Goal: Information Seeking & Learning: Learn about a topic

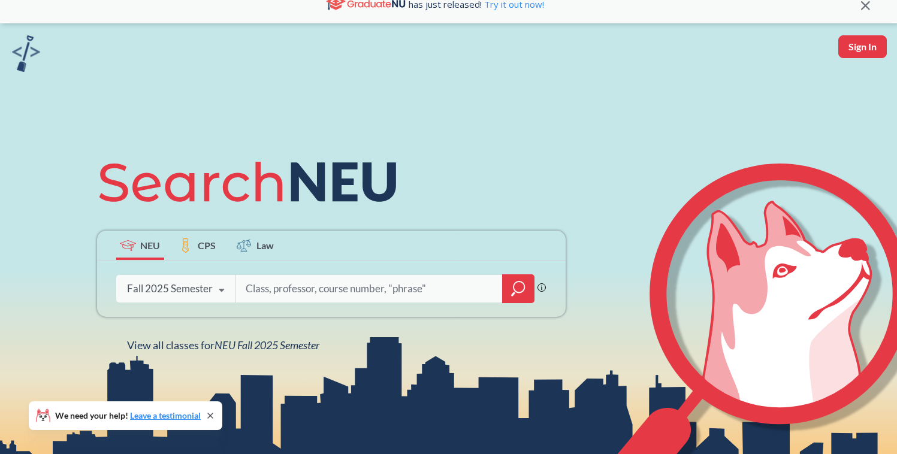
scroll to position [27, 0]
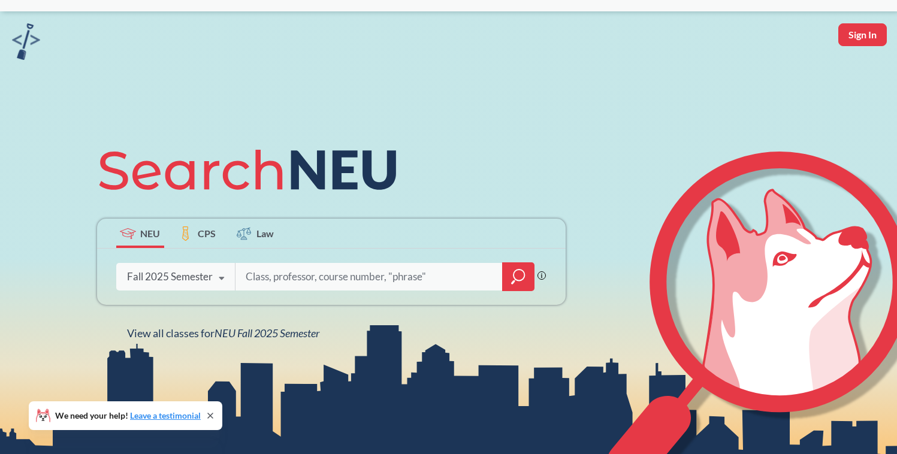
type input "g"
type input "[PERSON_NAME]"
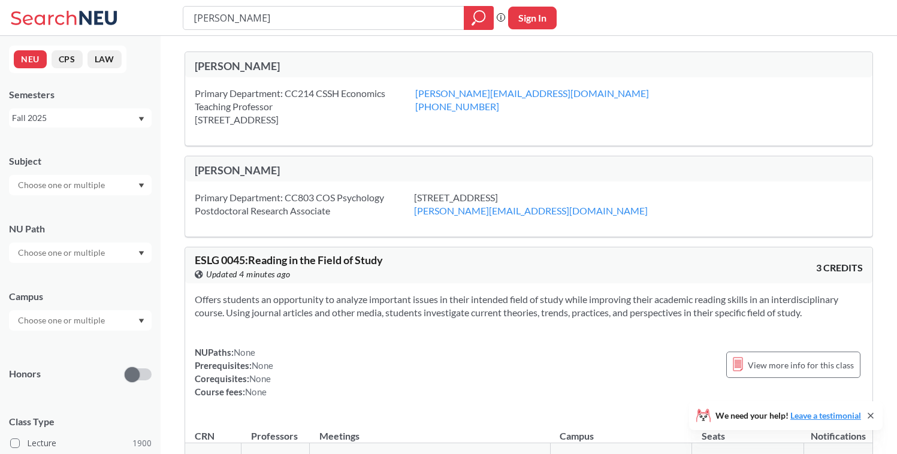
click at [247, 61] on div "[PERSON_NAME]" at bounding box center [362, 65] width 334 height 13
click at [233, 17] on input "[PERSON_NAME]" at bounding box center [323, 18] width 263 height 20
type input "ECON1115"
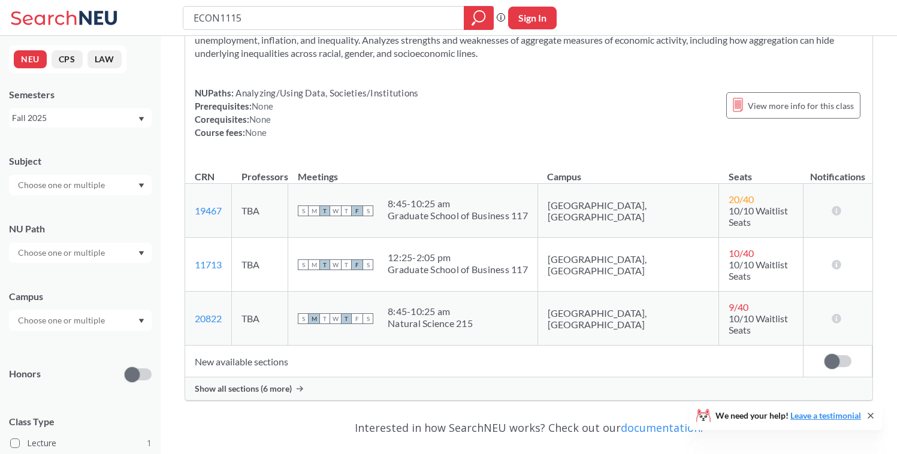
scroll to position [92, 0]
drag, startPoint x: 752, startPoint y: 214, endPoint x: 666, endPoint y: 195, distance: 87.7
click at [719, 195] on td "20 / 40 10/10 Waitlist Seats" at bounding box center [761, 210] width 84 height 54
click at [208, 258] on link "11713" at bounding box center [208, 263] width 27 height 11
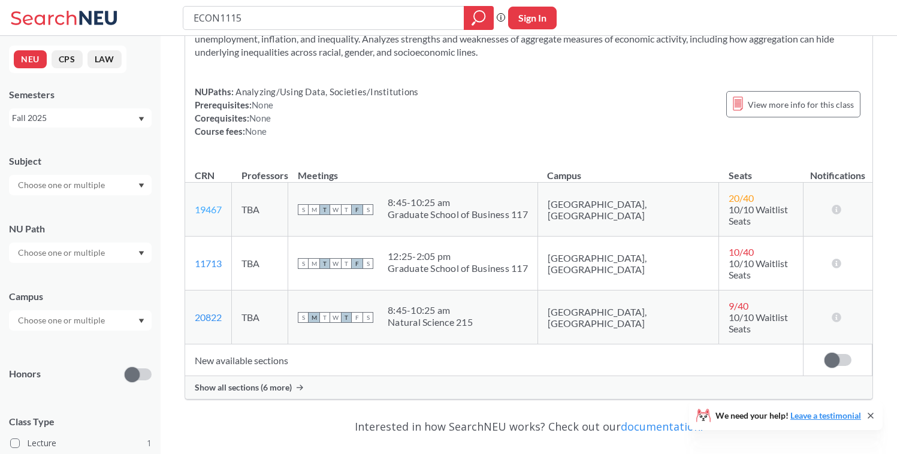
click at [208, 206] on link "19467" at bounding box center [208, 209] width 27 height 11
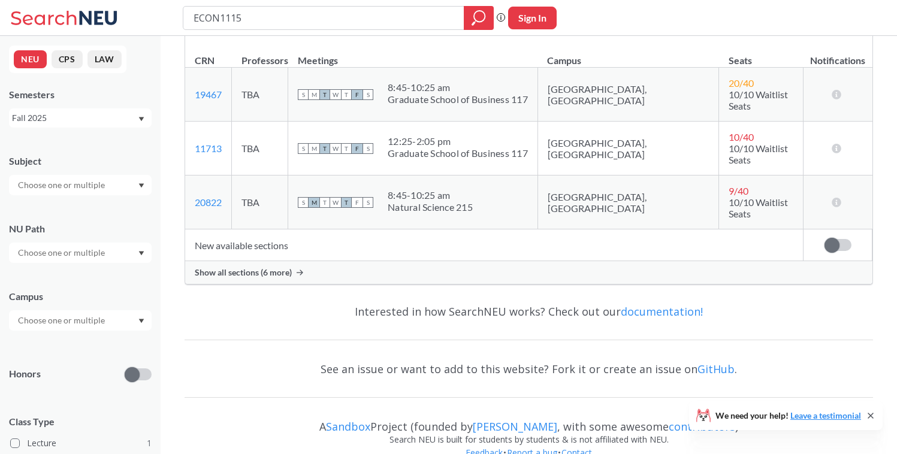
click at [258, 267] on span "Show all sections (6 more)" at bounding box center [243, 272] width 97 height 11
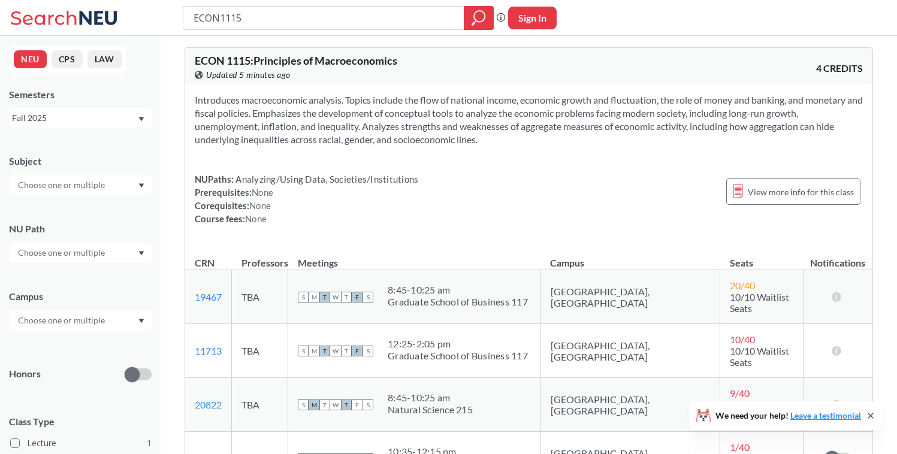
scroll to position [0, 0]
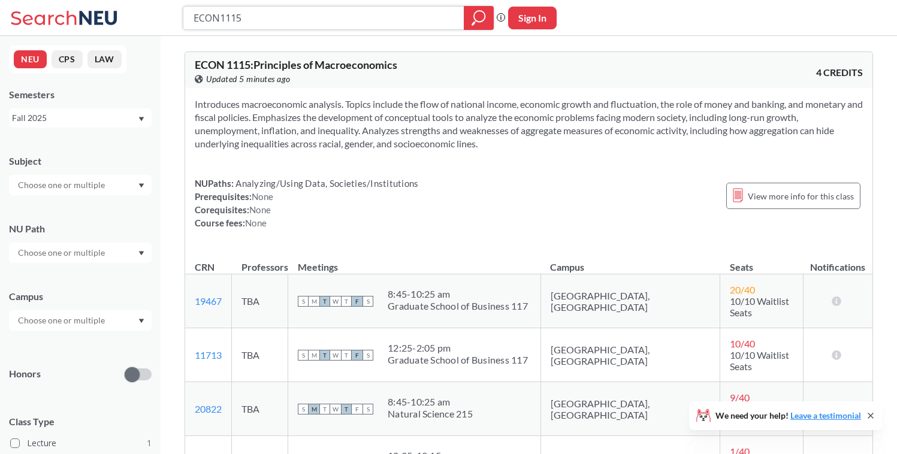
click at [244, 23] on input "ECON1115" at bounding box center [323, 18] width 263 height 20
click at [83, 184] on input "text" at bounding box center [62, 185] width 101 height 14
click at [85, 251] on input "text" at bounding box center [62, 253] width 101 height 14
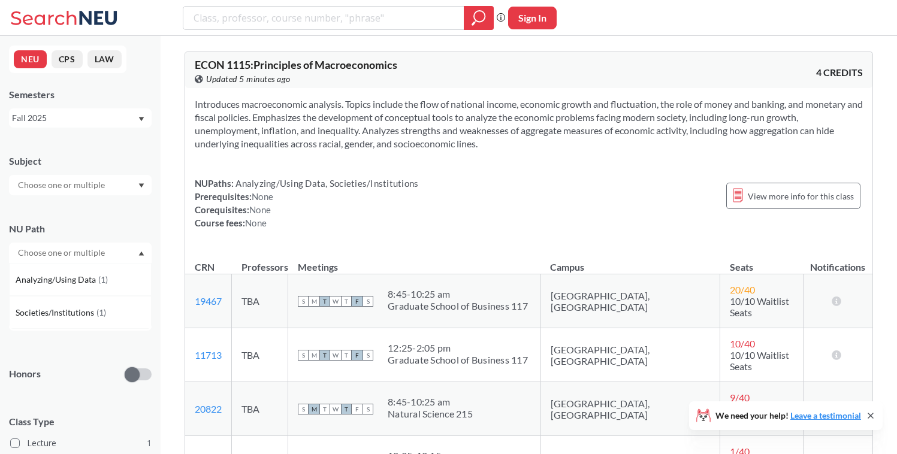
click at [58, 22] on icon at bounding box center [43, 17] width 65 height 14
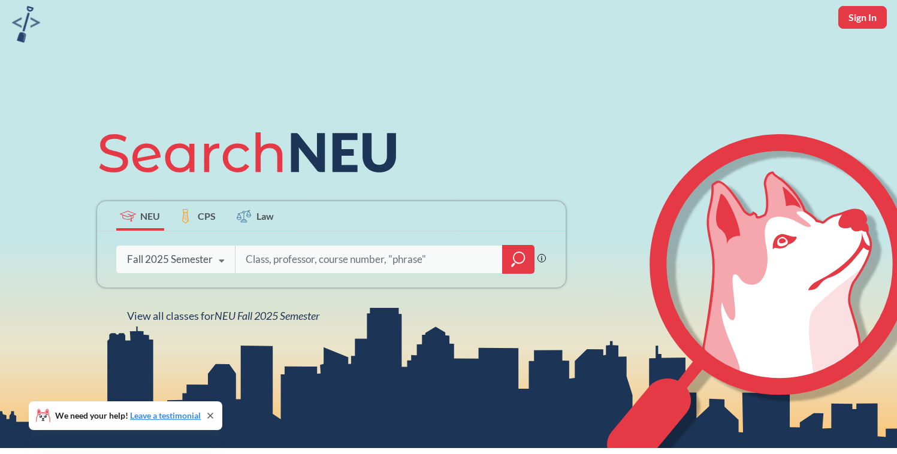
scroll to position [32, 0]
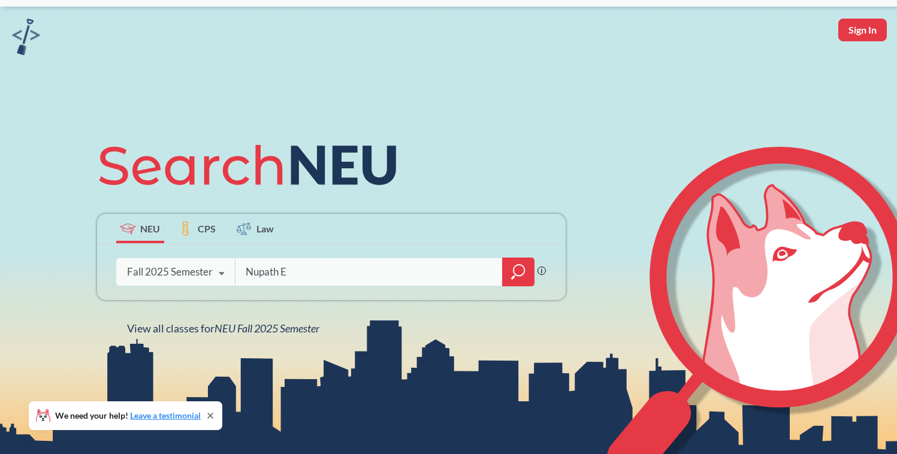
type input "Nupath EI"
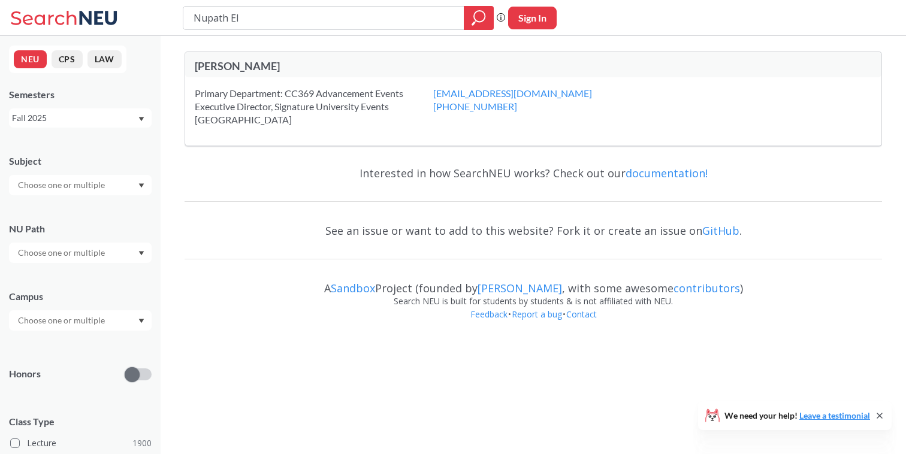
click at [55, 253] on input "text" at bounding box center [62, 253] width 101 height 14
click at [254, 22] on input "Nupath EI" at bounding box center [323, 18] width 263 height 20
type input "Creative Expression"
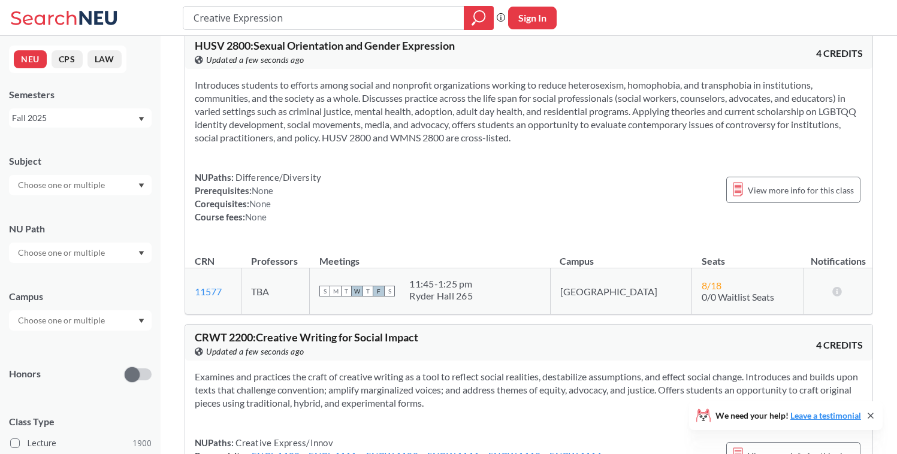
scroll to position [582, 0]
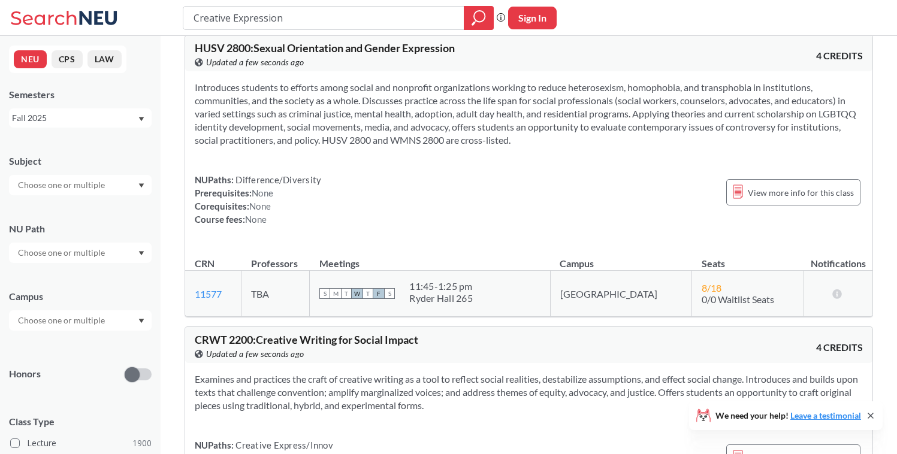
click at [45, 19] on icon at bounding box center [65, 18] width 111 height 24
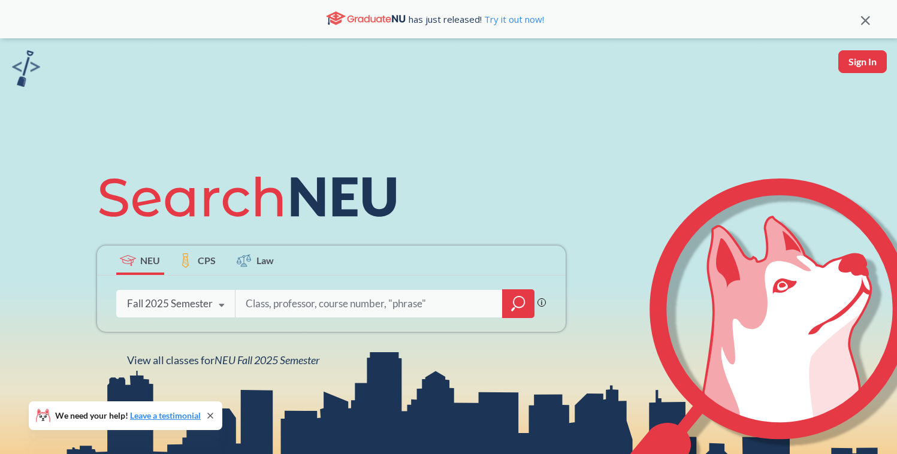
click at [24, 65] on img at bounding box center [26, 68] width 28 height 37
click at [219, 310] on icon at bounding box center [221, 306] width 23 height 34
click at [428, 168] on div "NEU CPS Law Phrase search guarantees the exact search appears in the results. E…" at bounding box center [331, 266] width 483 height 204
click at [34, 65] on img at bounding box center [26, 68] width 28 height 37
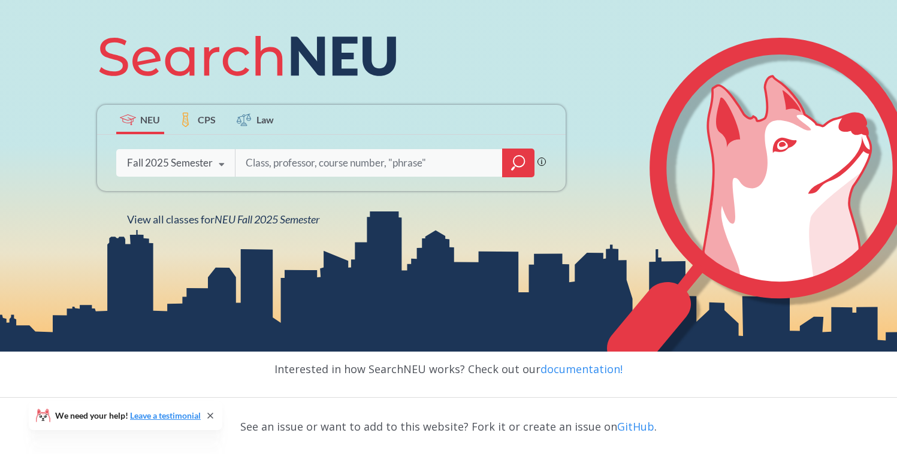
scroll to position [149, 0]
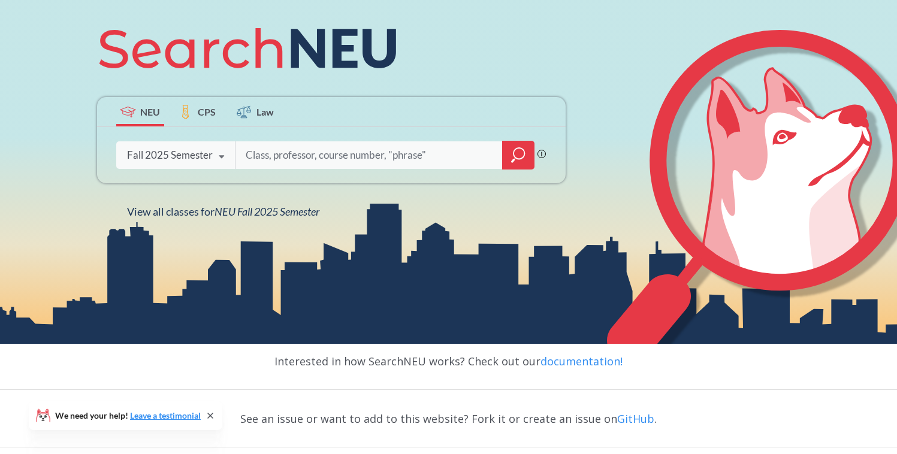
click at [189, 155] on div "Fall 2025 Semester" at bounding box center [170, 155] width 86 height 13
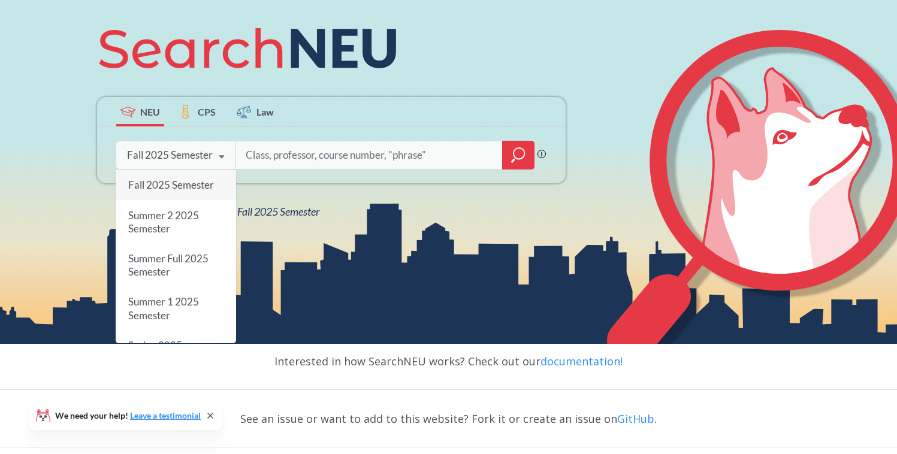
click at [325, 149] on input "search" at bounding box center [368, 155] width 249 height 25
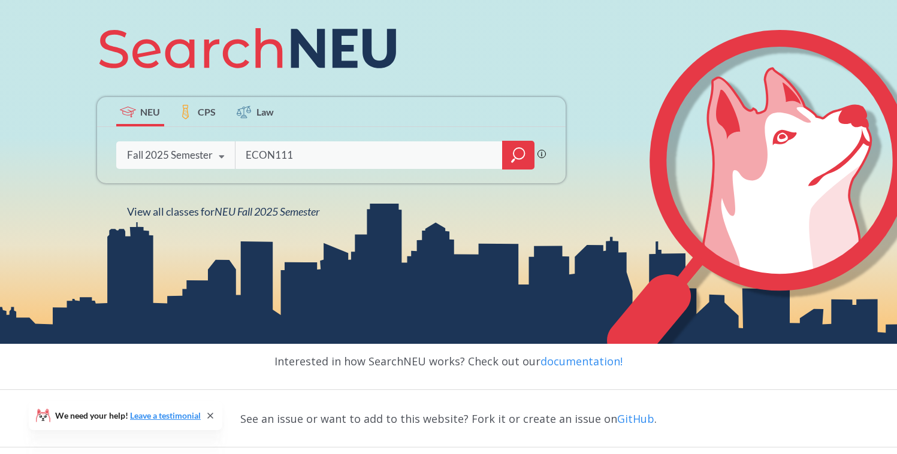
type input "ECON1115"
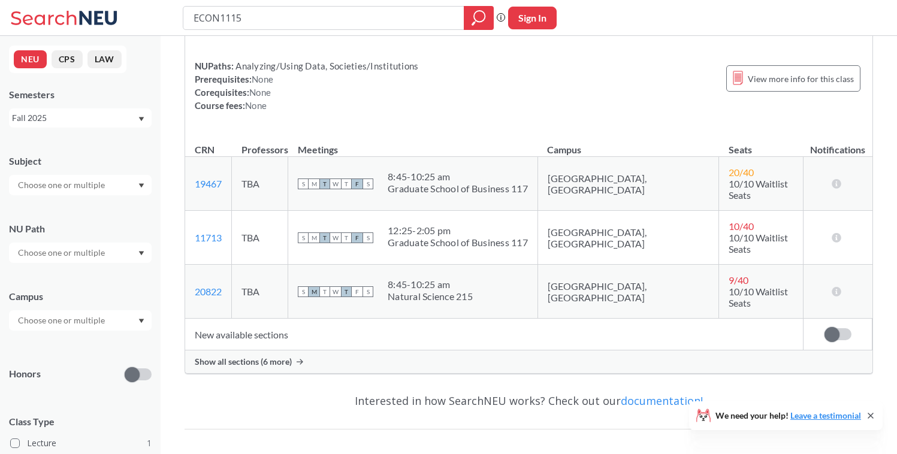
scroll to position [122, 0]
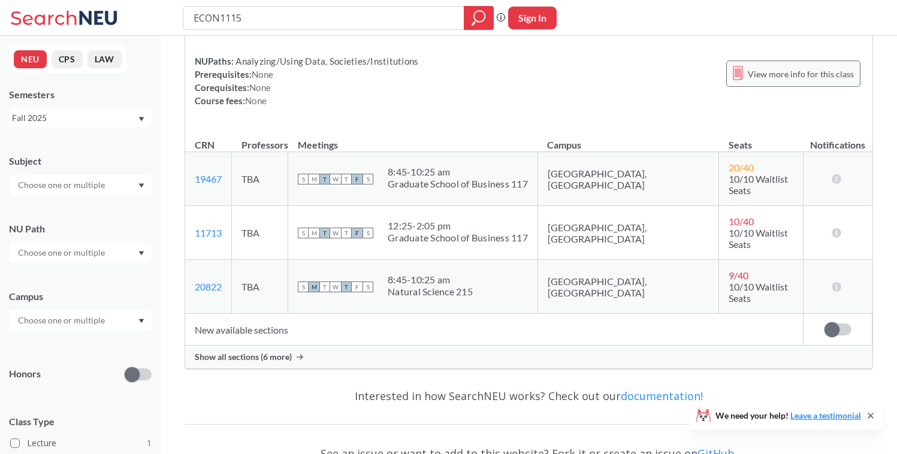
click at [805, 68] on span "View more info for this class" at bounding box center [801, 74] width 106 height 15
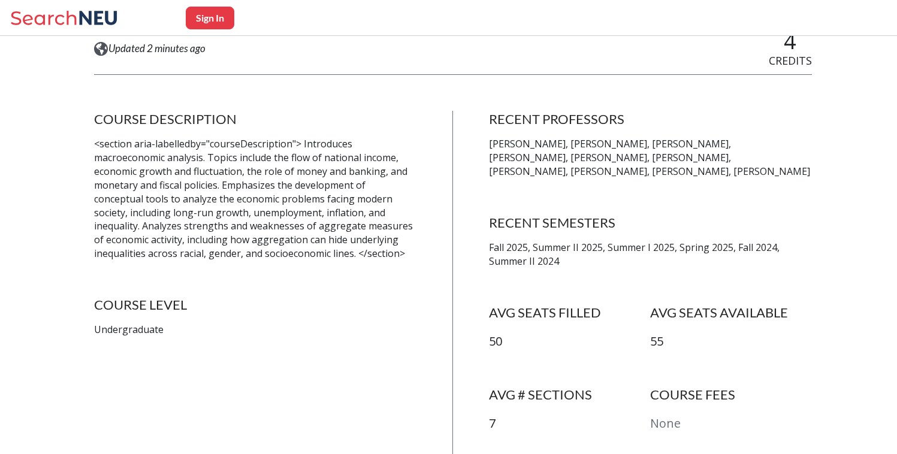
scroll to position [188, 0]
drag, startPoint x: 585, startPoint y: 251, endPoint x: 489, endPoint y: 243, distance: 96.2
click at [489, 243] on div "COURSE DESCRIPTION <section aria-labelledby="courseDescription"> Introduces mac…" at bounding box center [453, 289] width 718 height 358
click at [590, 264] on p "Fall 2025, Summer II 2025, Summer I 2025, Spring 2025, Fall 2024, Summer II 2024" at bounding box center [650, 254] width 323 height 28
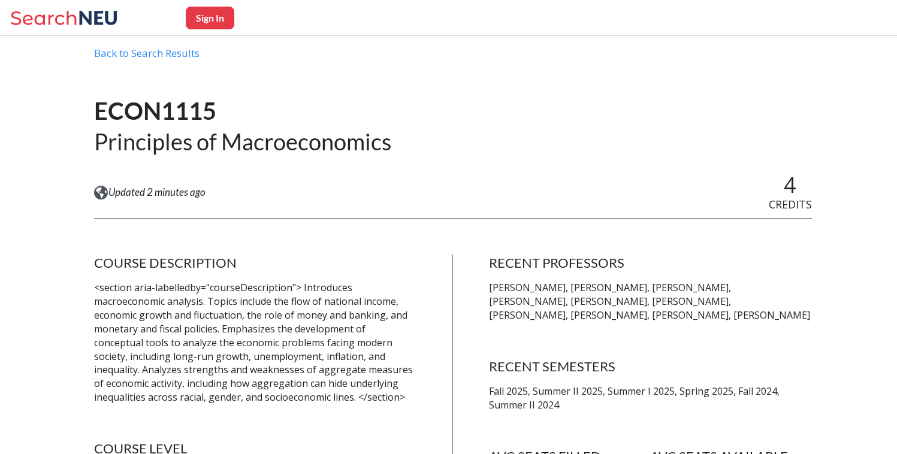
scroll to position [37, 0]
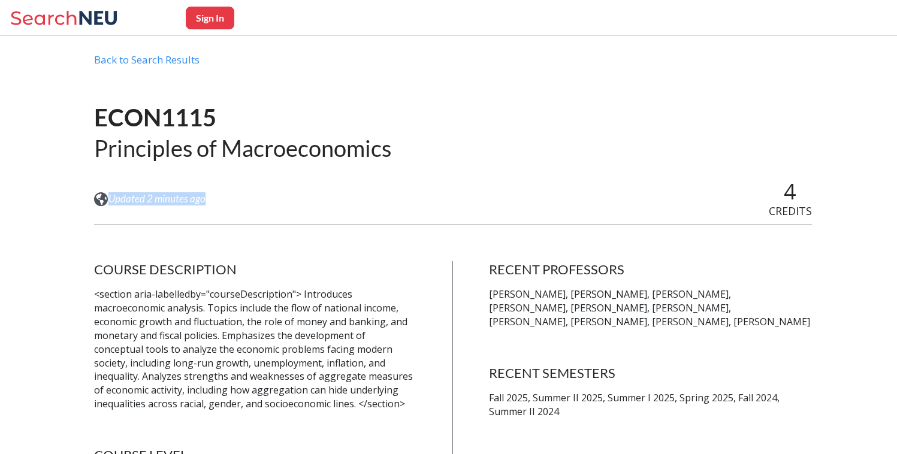
drag, startPoint x: 239, startPoint y: 204, endPoint x: 96, endPoint y: 196, distance: 142.8
click at [96, 196] on div "View this course on Banner. Updated 2 minutes ago 4 CREDITS" at bounding box center [453, 199] width 718 height 40
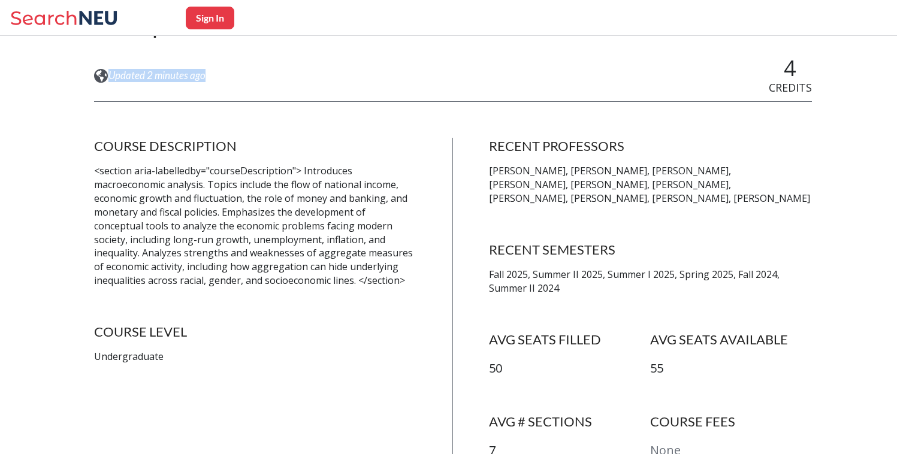
scroll to position [173, 0]
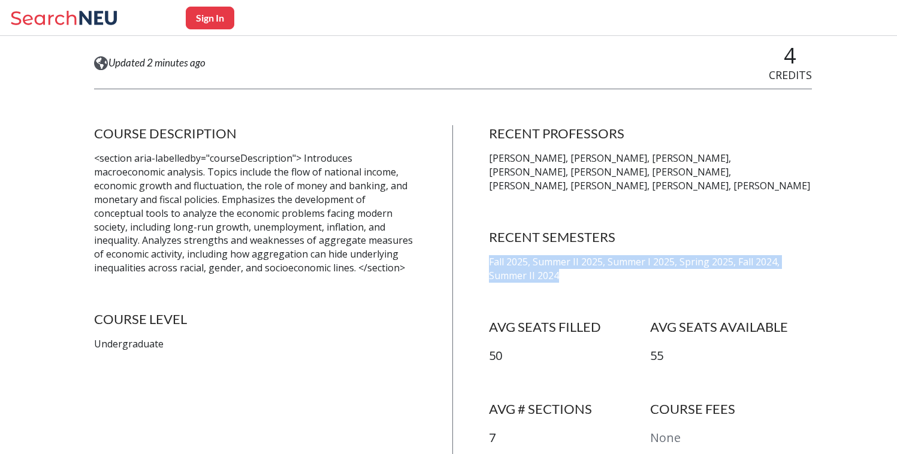
drag, startPoint x: 601, startPoint y: 281, endPoint x: 479, endPoint y: 255, distance: 124.4
click at [479, 255] on div "COURSE DESCRIPTION <section aria-labelledby="courseDescription"> Introduces mac…" at bounding box center [453, 304] width 718 height 358
click at [614, 266] on p "Fall 2025, Summer II 2025, Summer I 2025, Spring 2025, Fall 2024, Summer II 2024" at bounding box center [650, 269] width 323 height 28
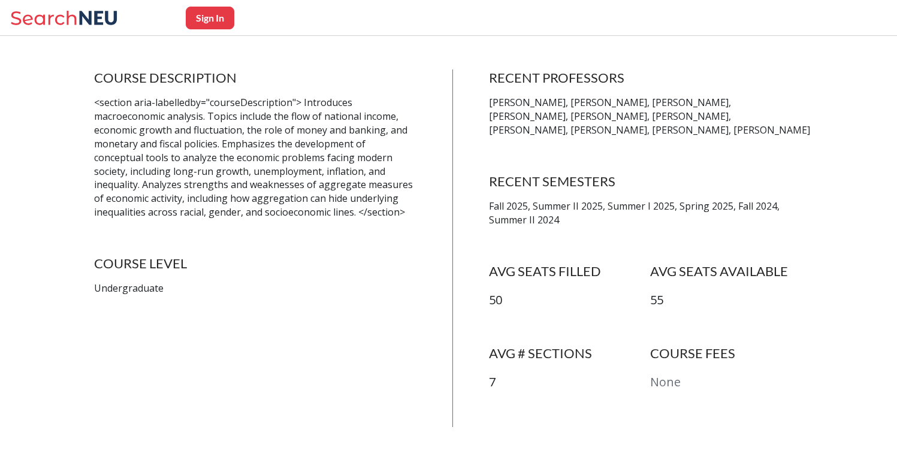
scroll to position [0, 0]
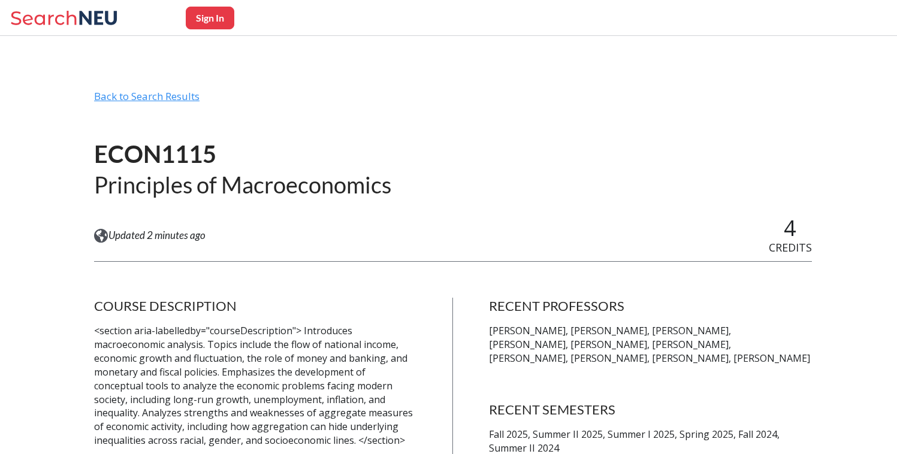
click at [132, 96] on div "Back to Search Results" at bounding box center [453, 101] width 718 height 23
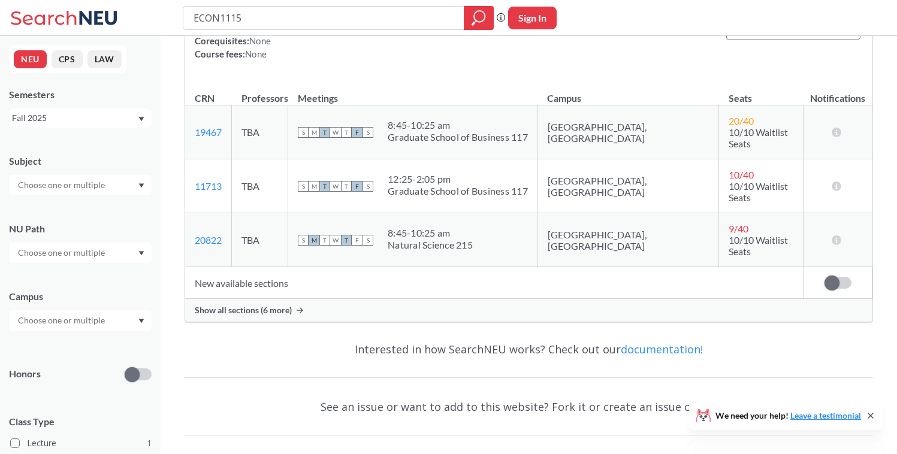
scroll to position [183, 0]
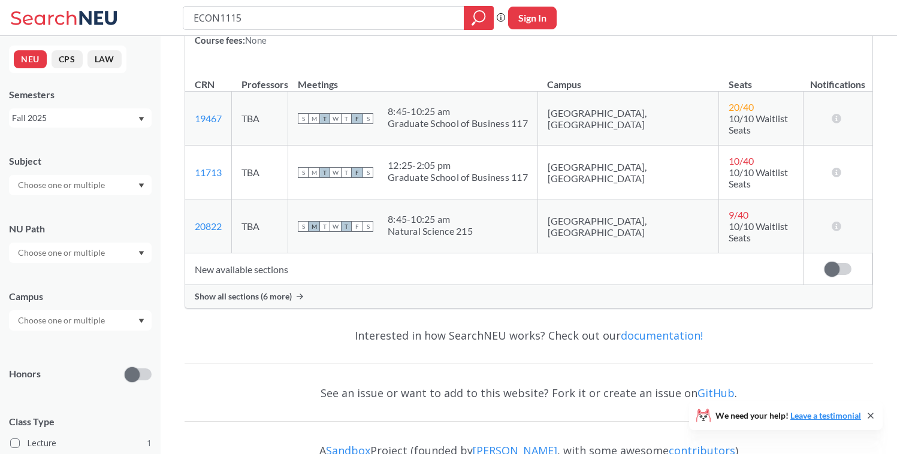
click at [104, 254] on input "text" at bounding box center [62, 253] width 101 height 14
click at [262, 8] on input "ECON1115" at bounding box center [323, 18] width 263 height 20
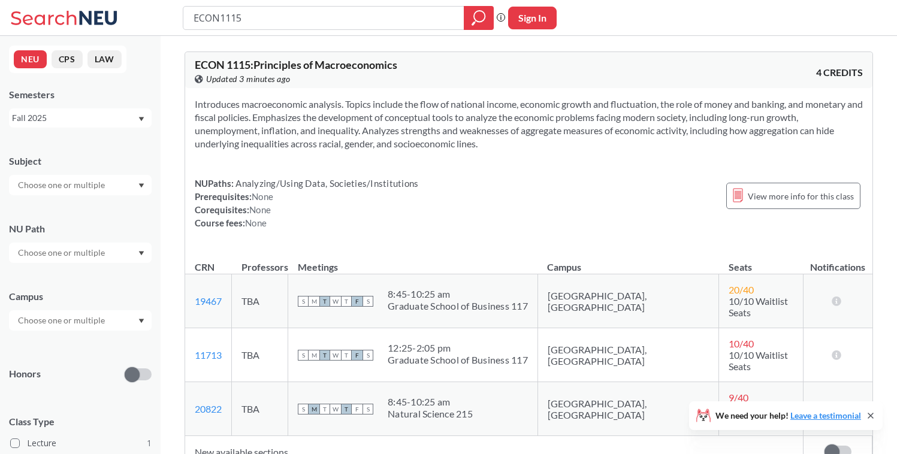
click at [264, 20] on input "ECON1115" at bounding box center [323, 18] width 263 height 20
type input "[PERSON_NAME]"
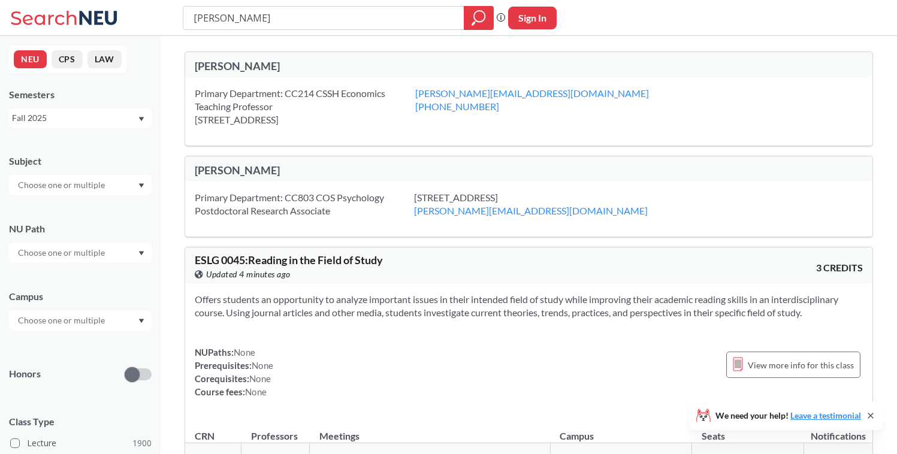
click at [243, 61] on div "[PERSON_NAME]" at bounding box center [362, 65] width 334 height 13
click at [373, 21] on input "[PERSON_NAME]" at bounding box center [323, 18] width 263 height 20
click at [73, 22] on icon at bounding box center [65, 18] width 111 height 24
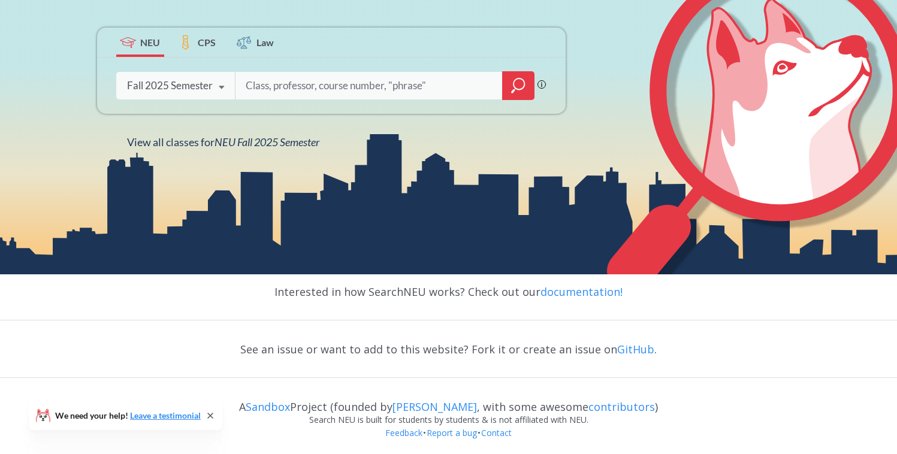
scroll to position [222, 0]
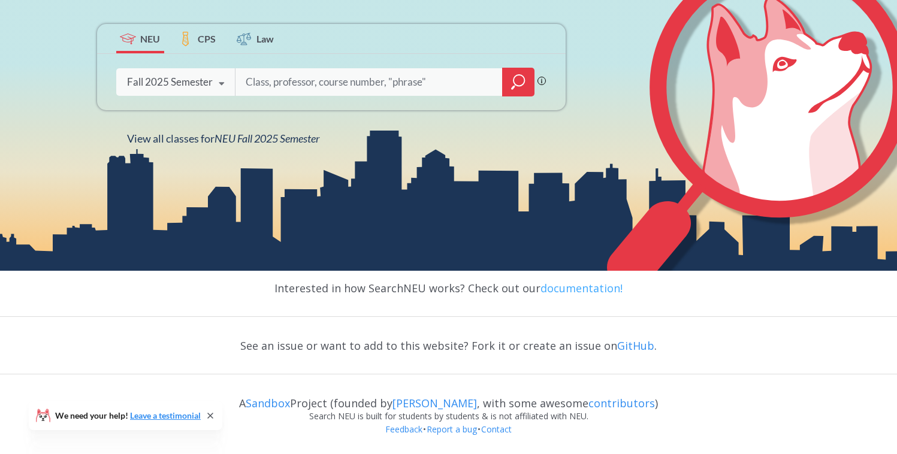
click at [594, 291] on link "documentation!" at bounding box center [581, 288] width 82 height 14
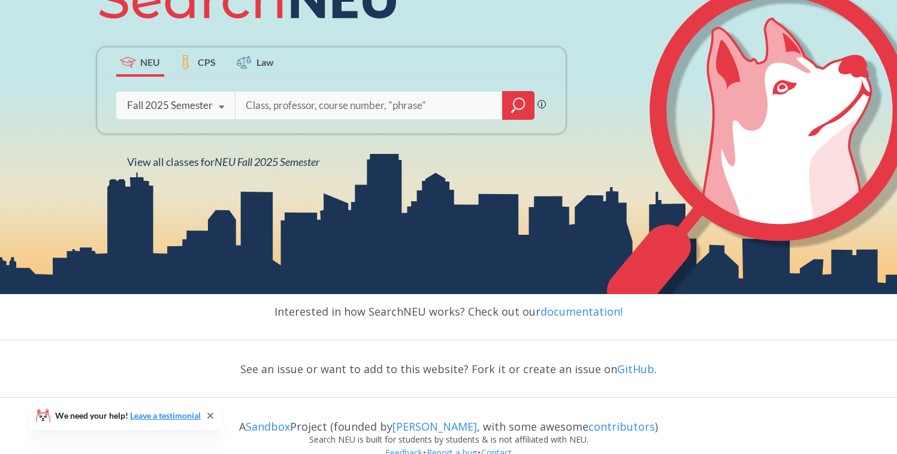
scroll to position [0, 0]
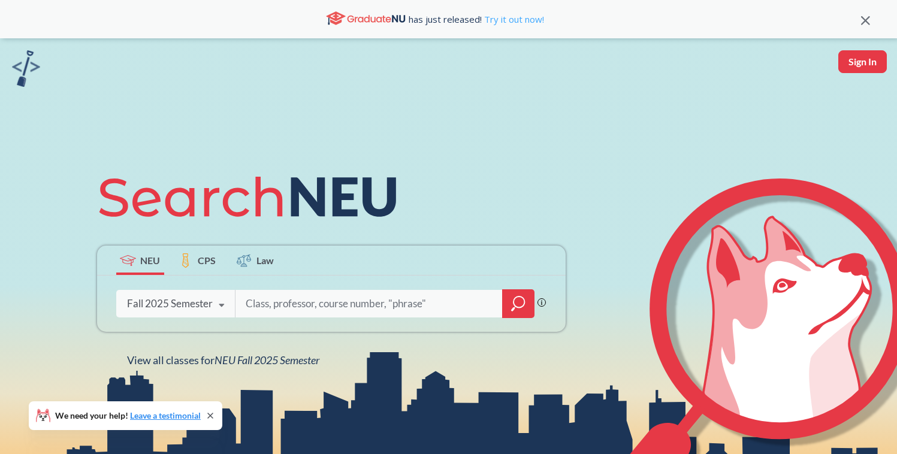
click at [529, 17] on link "Try it out now!" at bounding box center [513, 19] width 62 height 12
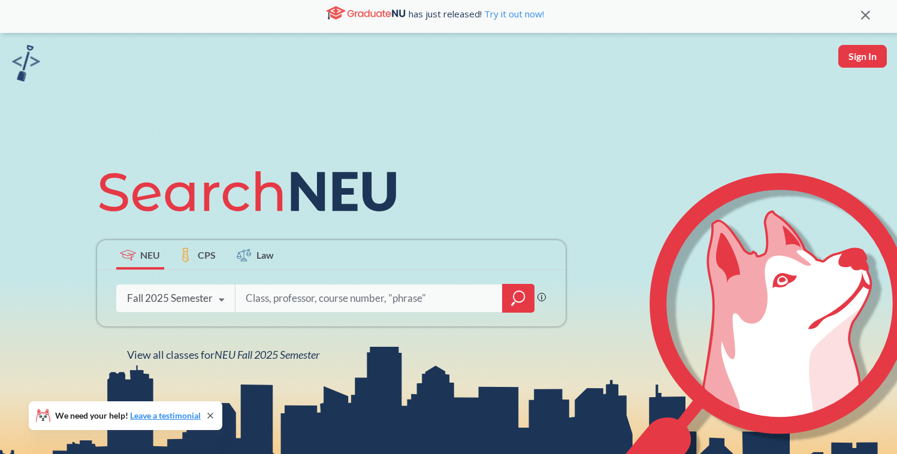
scroll to position [72, 0]
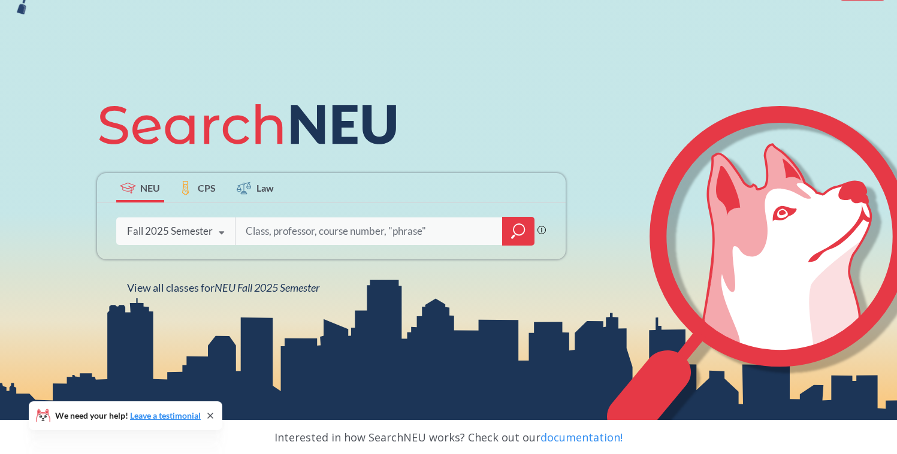
click at [218, 244] on icon at bounding box center [221, 233] width 23 height 34
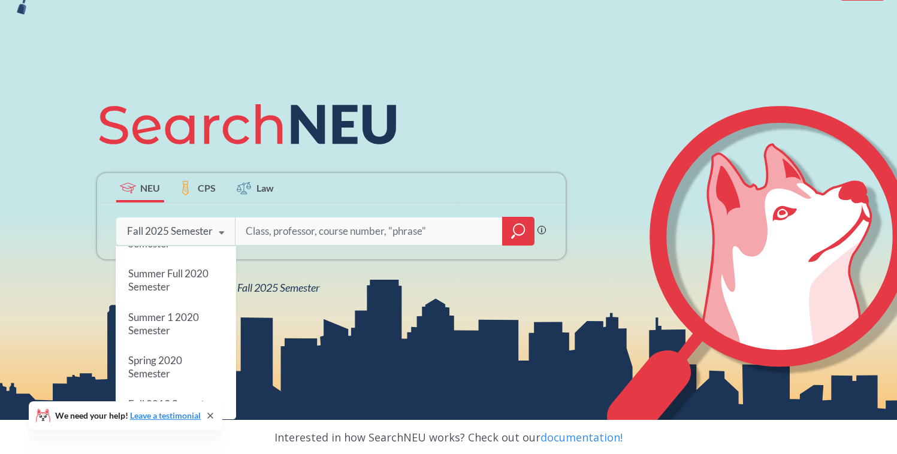
scroll to position [222, 0]
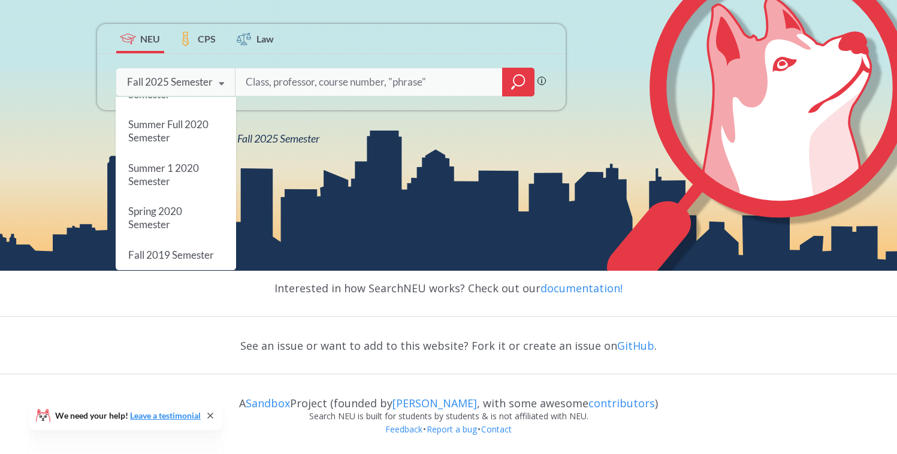
click at [340, 244] on div "NEU CPS Law Phrase search guarantees the exact search appears in the results. E…" at bounding box center [448, 44] width 897 height 454
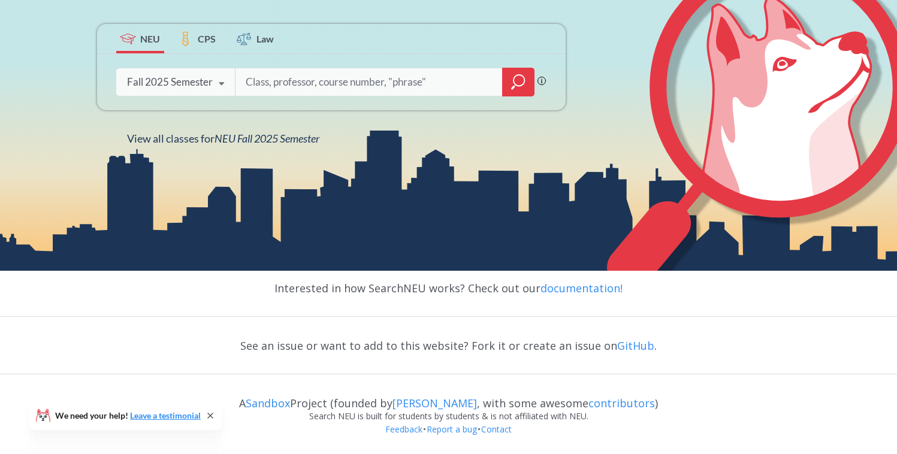
click at [355, 90] on input "search" at bounding box center [368, 81] width 249 height 25
type input "acct1201"
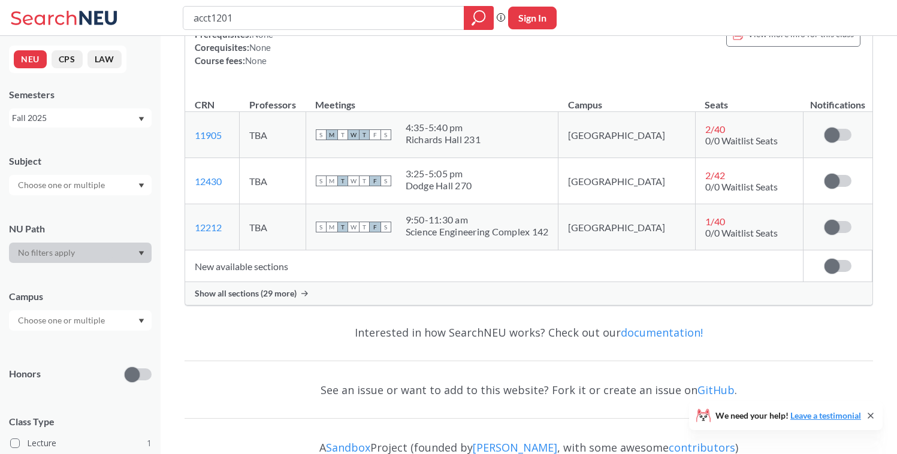
scroll to position [187, 0]
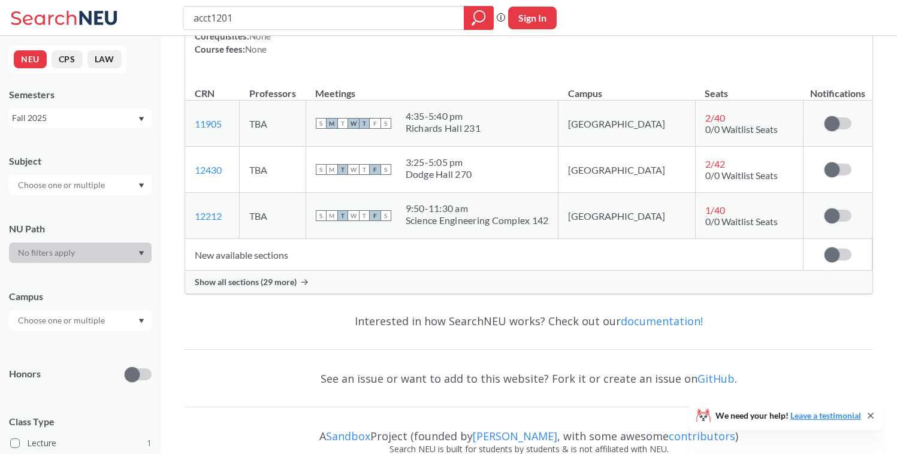
click at [250, 279] on span "Show all sections (29 more)" at bounding box center [246, 282] width 102 height 11
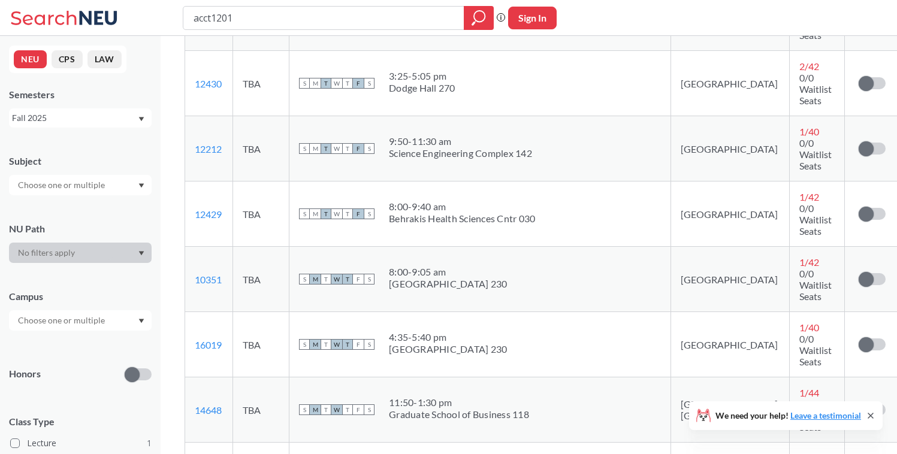
scroll to position [0, 0]
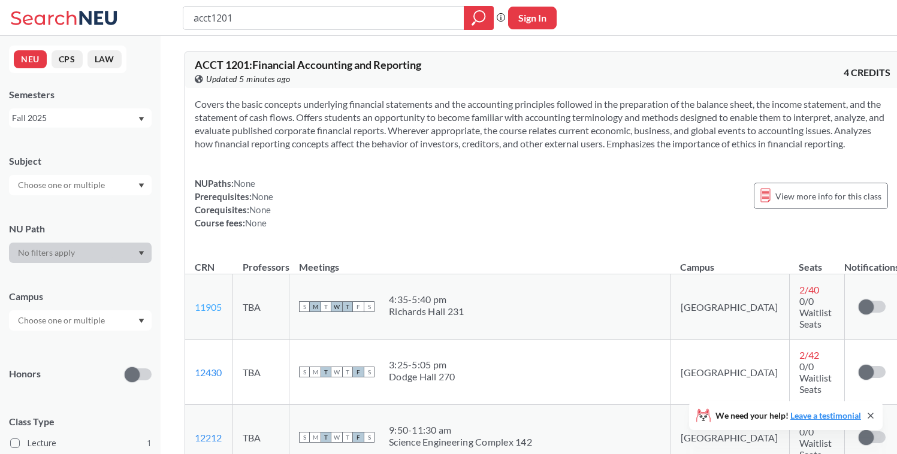
click at [203, 310] on link "11905" at bounding box center [208, 306] width 27 height 11
drag, startPoint x: 307, startPoint y: 80, endPoint x: 195, endPoint y: 86, distance: 112.2
click at [195, 86] on div "ACCT 1201 : Financial Accounting and Reporting View this course on Banner. Upda…" at bounding box center [542, 70] width 715 height 36
click at [413, 171] on div "Covers the basic concepts underlying financial statements and the accounting pr…" at bounding box center [542, 168] width 715 height 161
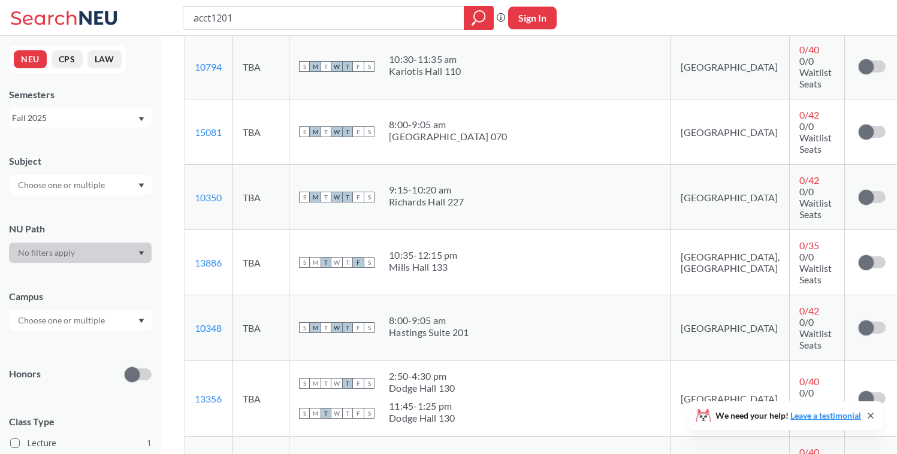
scroll to position [1566, 0]
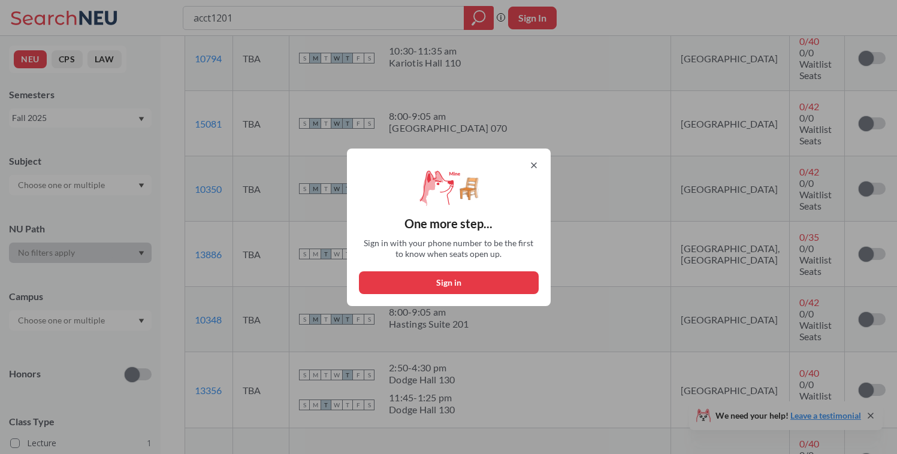
click at [536, 165] on icon at bounding box center [534, 166] width 10 height 10
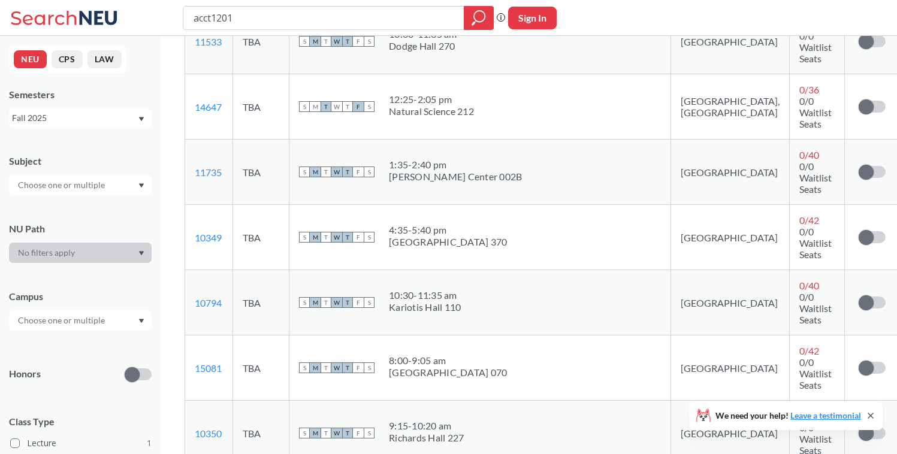
scroll to position [1316, 0]
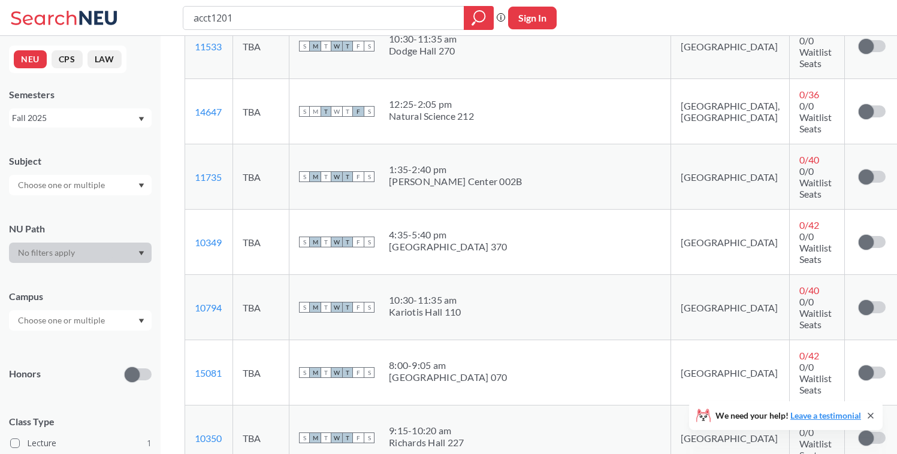
click at [87, 331] on div "Subject NU Path Campus Honors Class Type Lecture 1 Course ID Range 1000 2000 30…" at bounding box center [80, 349] width 143 height 413
click at [92, 322] on input "text" at bounding box center [62, 320] width 101 height 14
click at [132, 278] on div "Campus" at bounding box center [80, 304] width 143 height 53
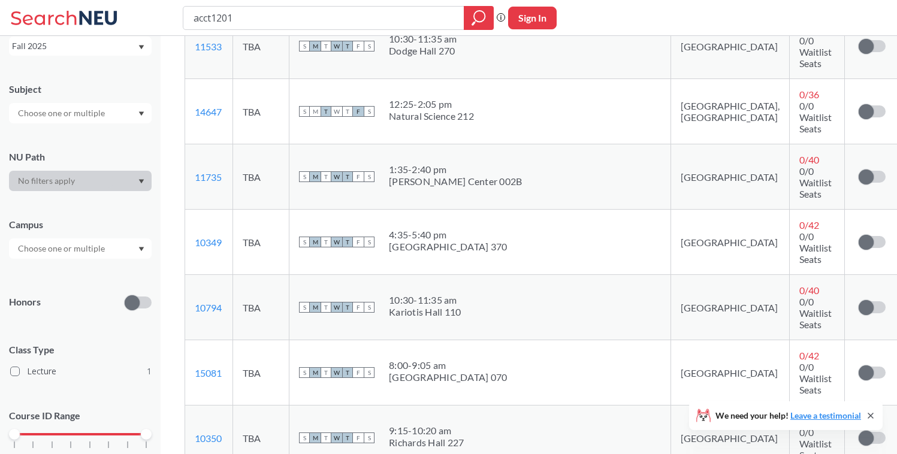
scroll to position [116, 0]
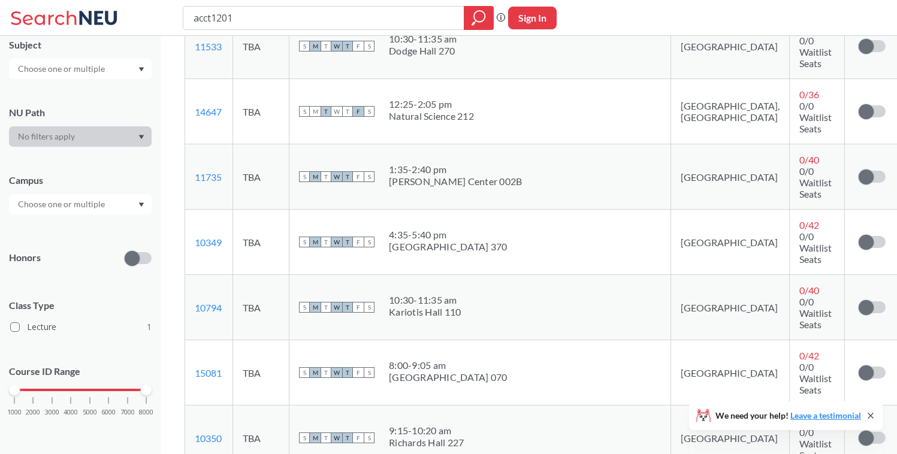
drag, startPoint x: 144, startPoint y: 392, endPoint x: 170, endPoint y: 392, distance: 26.4
click at [170, 392] on div "NEU CPS LAW Semesters Fall 2025 Subject NU Path Campus Honors Class Type Lectur…" at bounding box center [448, 17] width 897 height 2667
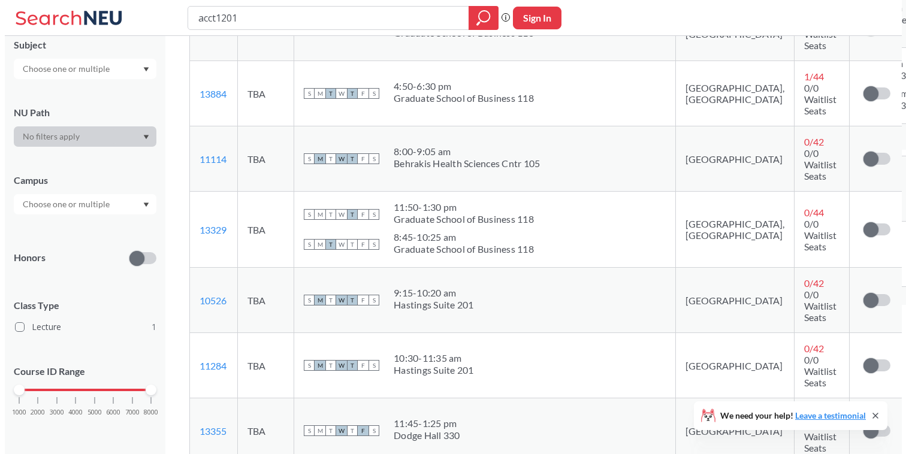
scroll to position [413, 0]
